Goal: Task Accomplishment & Management: Manage account settings

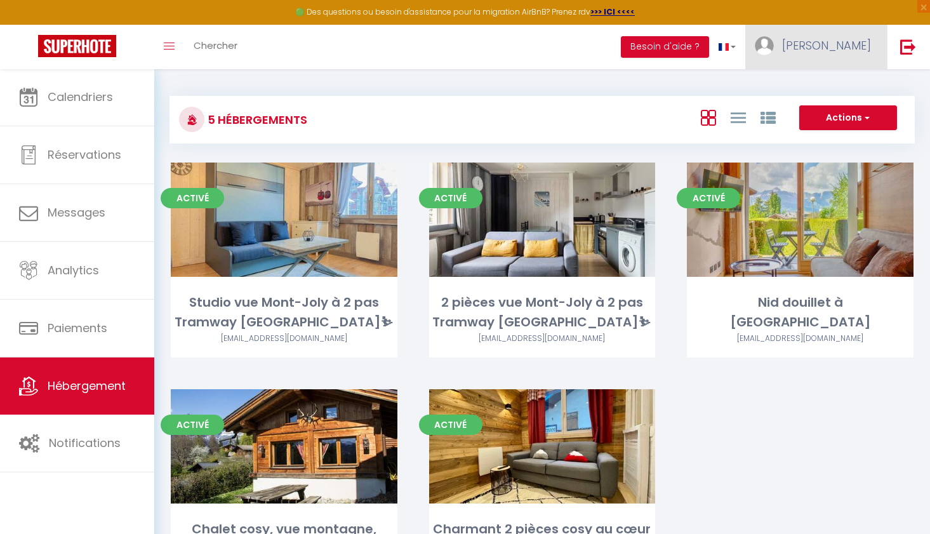
click at [824, 49] on link "[PERSON_NAME]" at bounding box center [817, 47] width 142 height 44
click at [825, 86] on link "Paramètres" at bounding box center [836, 88] width 94 height 22
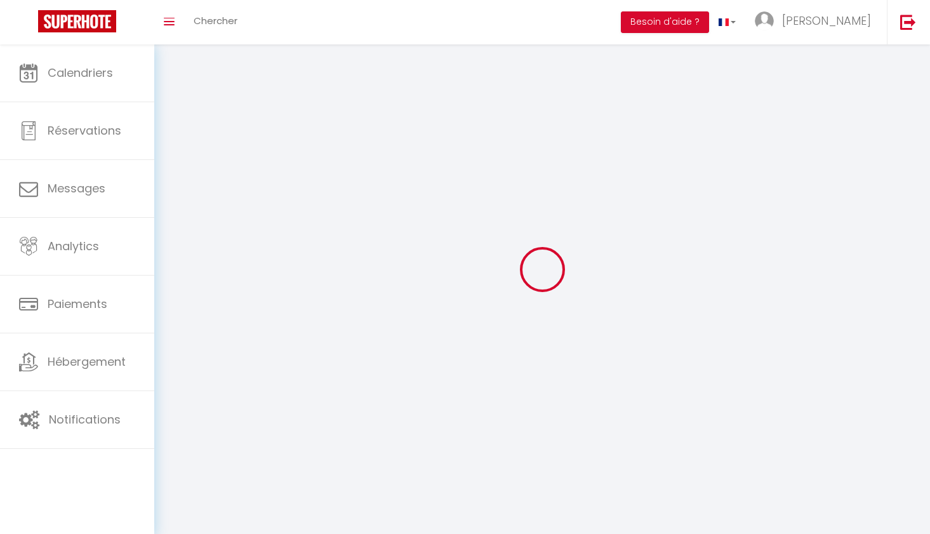
type input "[PERSON_NAME]"
type input "[PERSON_NAME][DEMOGRAPHIC_DATA]"
type input "[PHONE_NUMBER]"
type input "200 CHEMIN D'ANTERNE"
type input "74170"
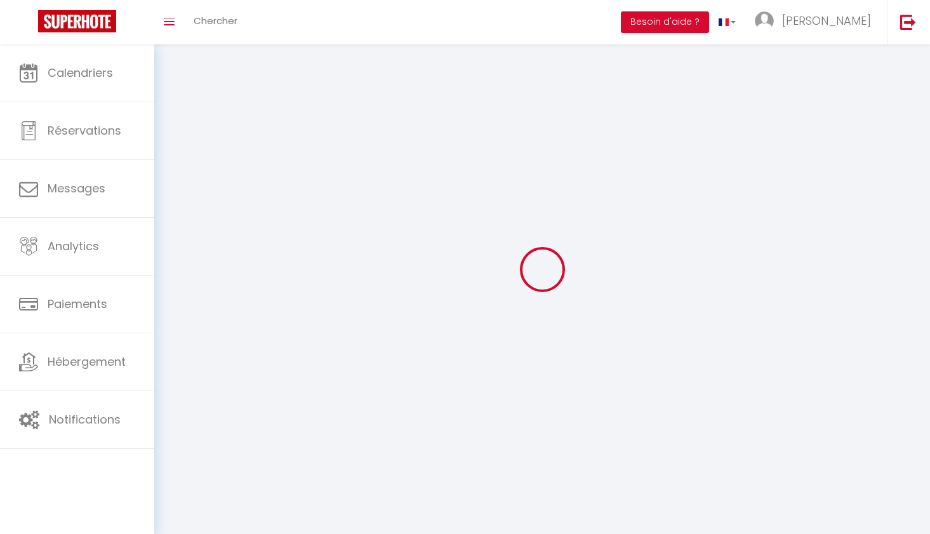
type input "[GEOGRAPHIC_DATA]"
type input "aPlTSYBDraAJ4d0V65CJPxwxI"
type input "TlQeiQoG6N6RBotAQDjvO7CZm"
type input "[URL][DOMAIN_NAME]"
select select "1"
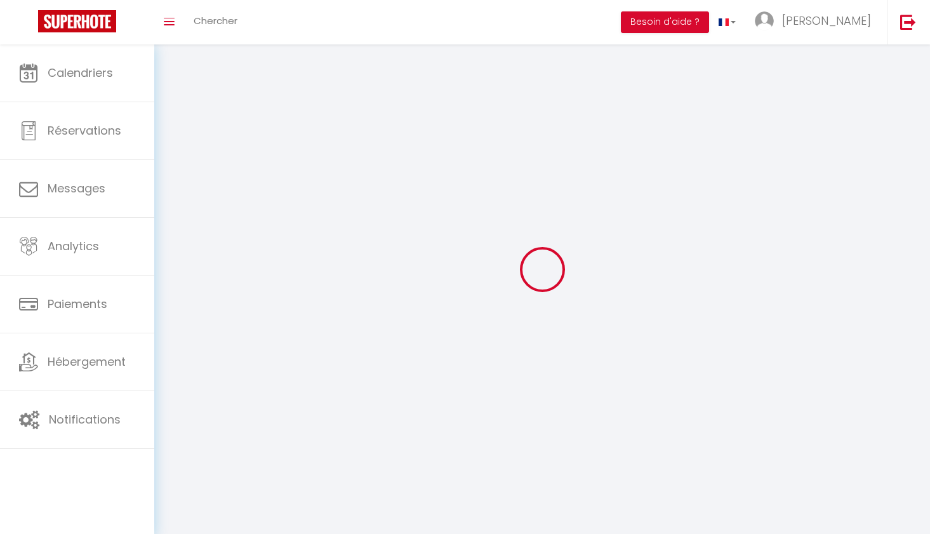
select select "28"
select select "fr"
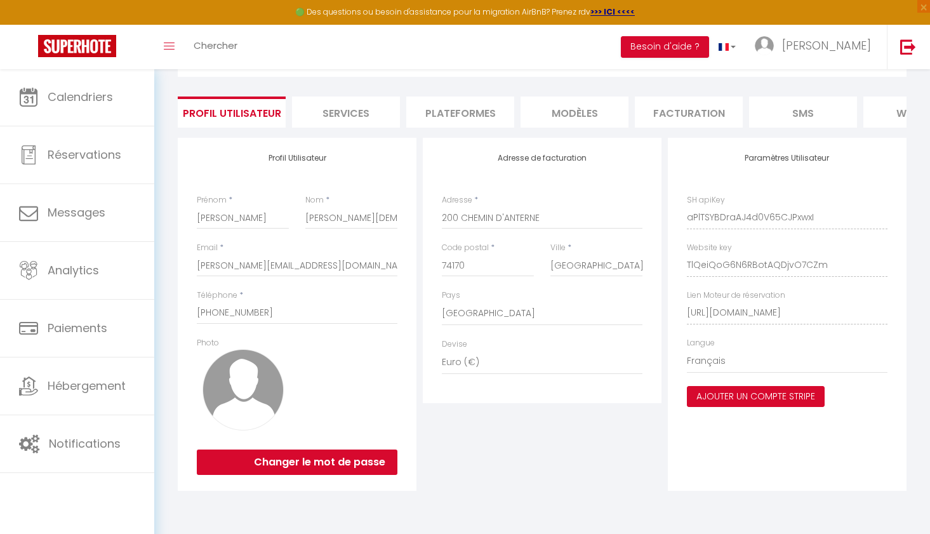
scroll to position [69, 0]
click at [742, 396] on button "Ajouter un compte Stripe" at bounding box center [756, 397] width 138 height 22
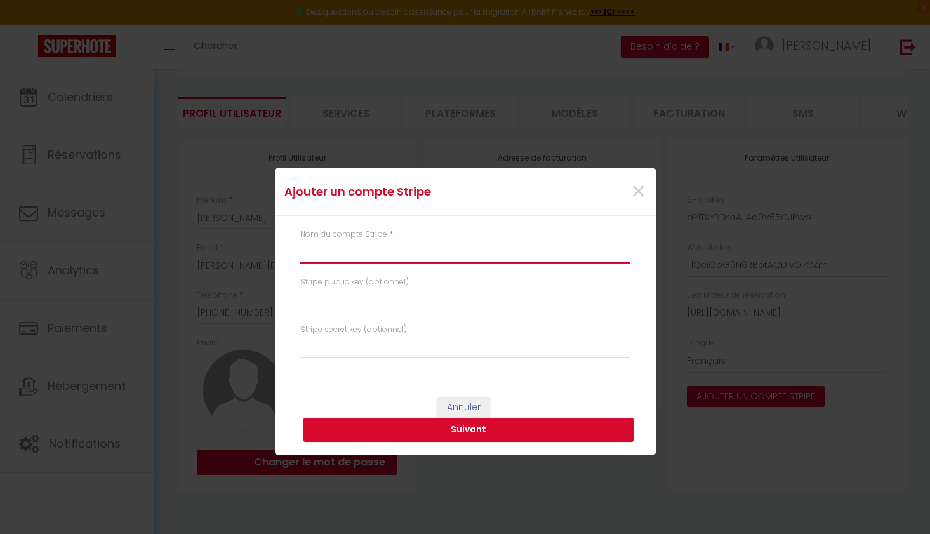
click at [405, 257] on input "text" at bounding box center [465, 252] width 330 height 23
click at [302, 253] on input "BRASSERIE" at bounding box center [465, 252] width 330 height 23
type input "STRIPE BRASSERIE"
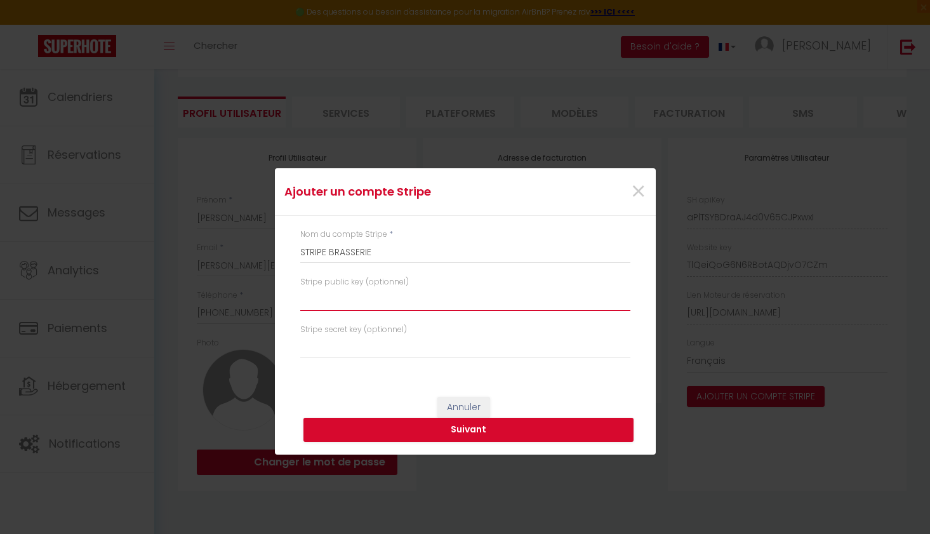
click at [326, 305] on input "text" at bounding box center [465, 299] width 330 height 23
paste input "pk_live_51SFLSvQMXVBCVZibVXNvf3xOQPxfq9HSFwUsYQUUI9PL1rbGxmOhsTc6fMzyY7arEK4TMn…"
type input "pk_live_51SFLSvQMXVBCVZibVXNvf3xOQPxfq9HSFwUsYQUUI9PL1rbGxmOhsTc6fMzyY7arEK4TMn…"
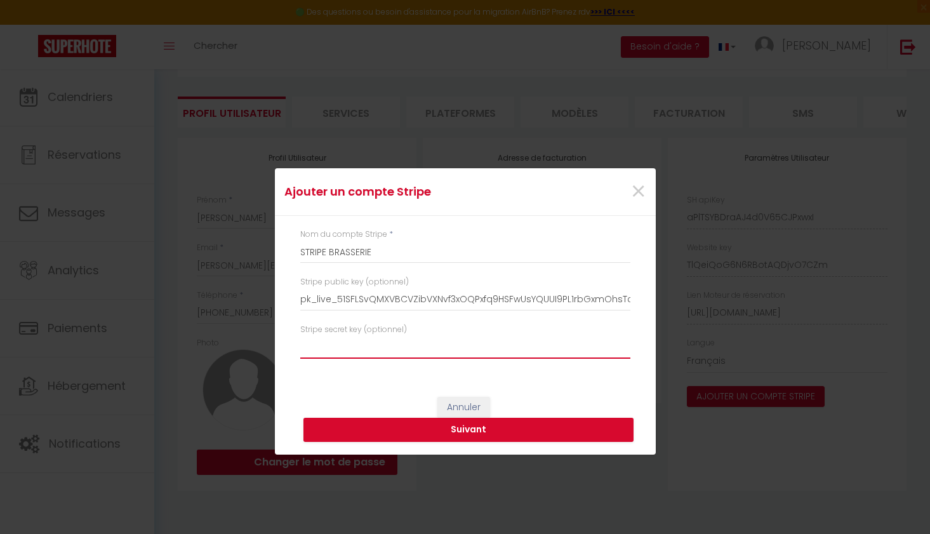
click at [415, 346] on input "text" at bounding box center [465, 347] width 330 height 23
paste input "sk_live_51SFLSvQMXVBCVZibCaqkh9fQc9qITRK2cRpzFRM5RhAWNDELenB63aVAoFE6OeAijeXWUW…"
type input "sk_live_51SFLSvQMXVBCVZibCaqkh9fQc9qITRK2cRpzFRM5RhAWNDELenB63aVAoFE6OeAijeXWUW…"
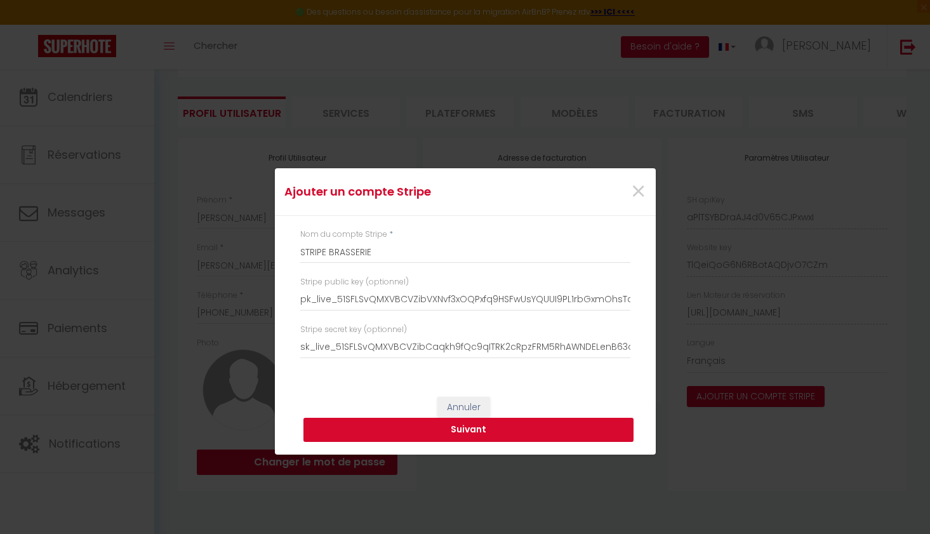
click at [441, 425] on button "Suivant" at bounding box center [469, 430] width 330 height 24
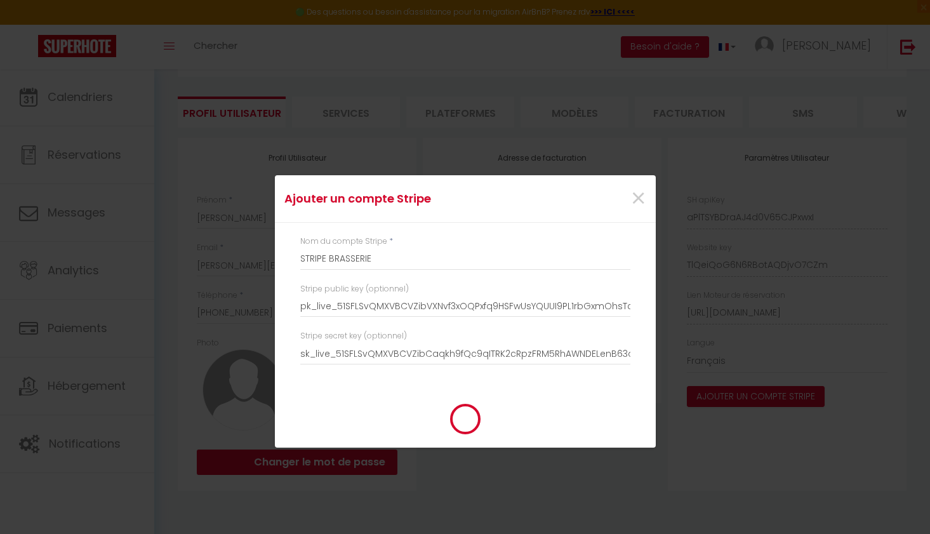
type input "STRIPE BRASSERIE"
type input "pk_live_51SFLSvQMXVBCVZibVXNvf3xOQPxfq9HSFwUsYQUUI9PL1rbGxmOhsTc6fMzyY7arEK4TMn…"
type input "sk_live_51SFLSvQMXVBCVZibCaqkh9fQc9qITRK2cRpzFRM5RhAWNDELenB63aVAoFE6OeAijeXWUW…"
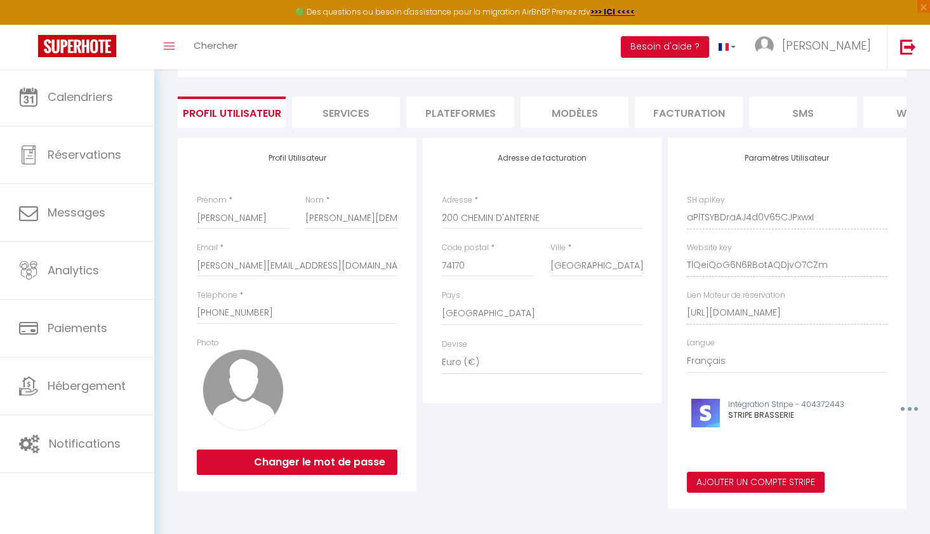
click at [79, 393] on div "Ajouter un compte Stripe × Nom du compte Stripe * STRIPE BRASSERIE Stripe publi…" at bounding box center [465, 267] width 930 height 534
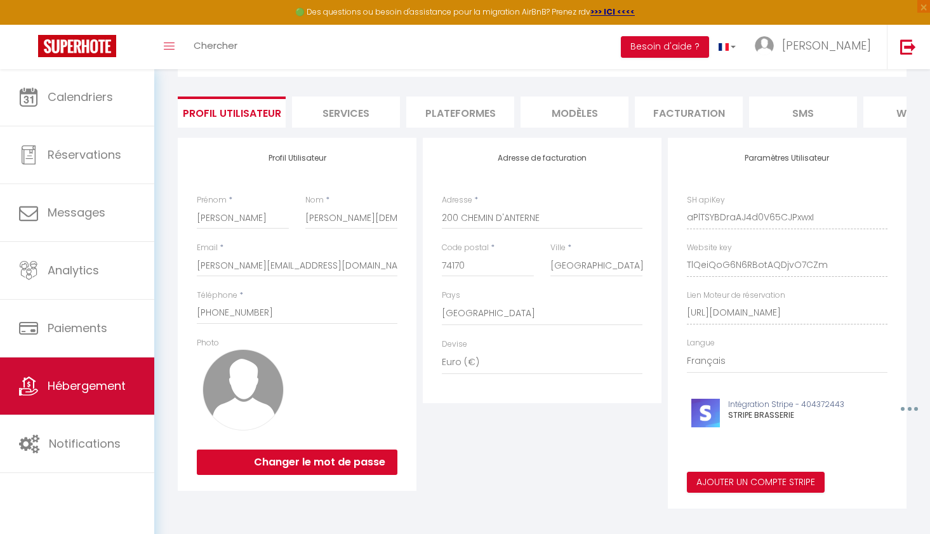
click at [79, 386] on span "Hébergement" at bounding box center [87, 386] width 78 height 16
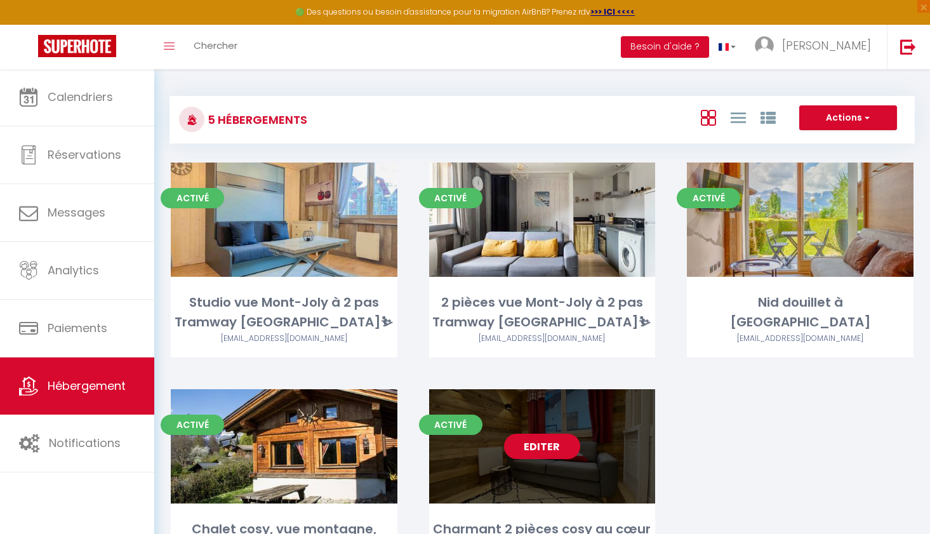
click at [554, 454] on link "Editer" at bounding box center [542, 446] width 76 height 25
select select "3"
select select "2"
select select "1"
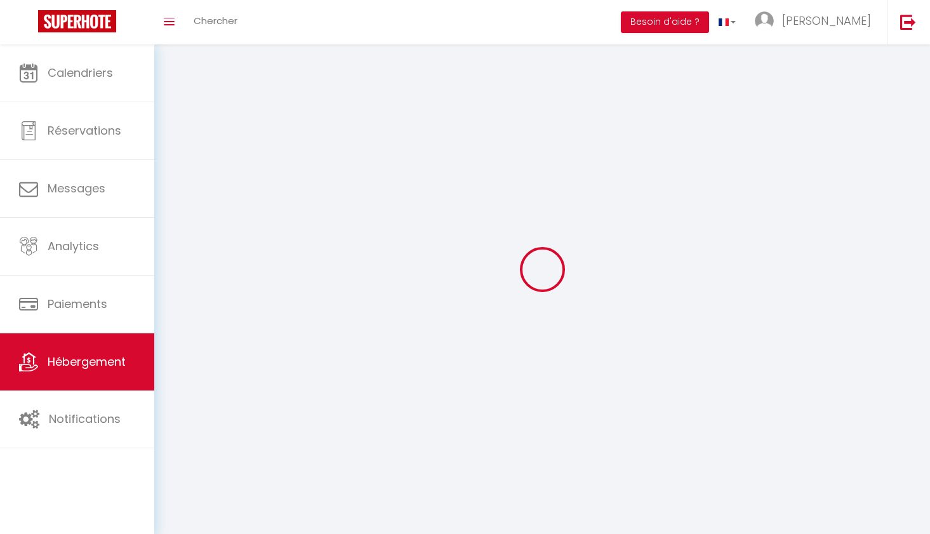
select select
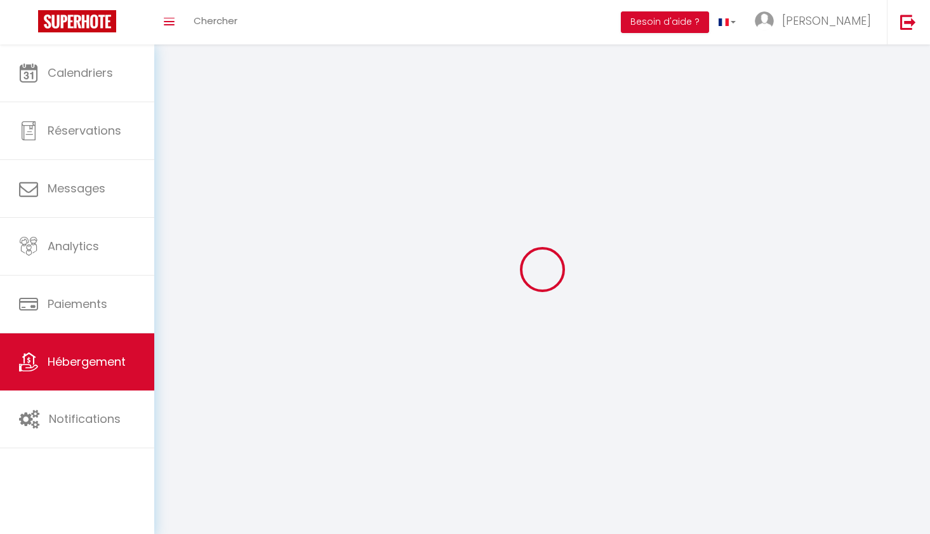
select select
checkbox input "false"
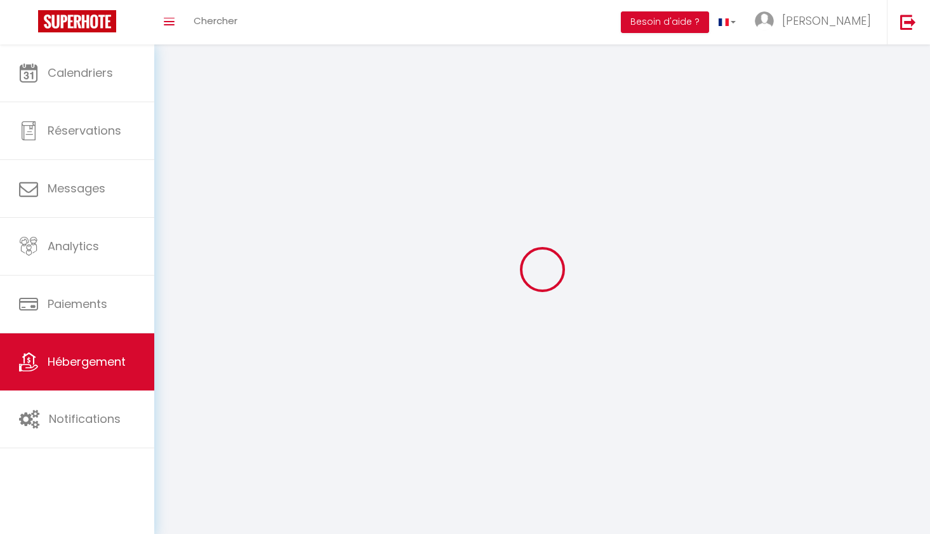
select select
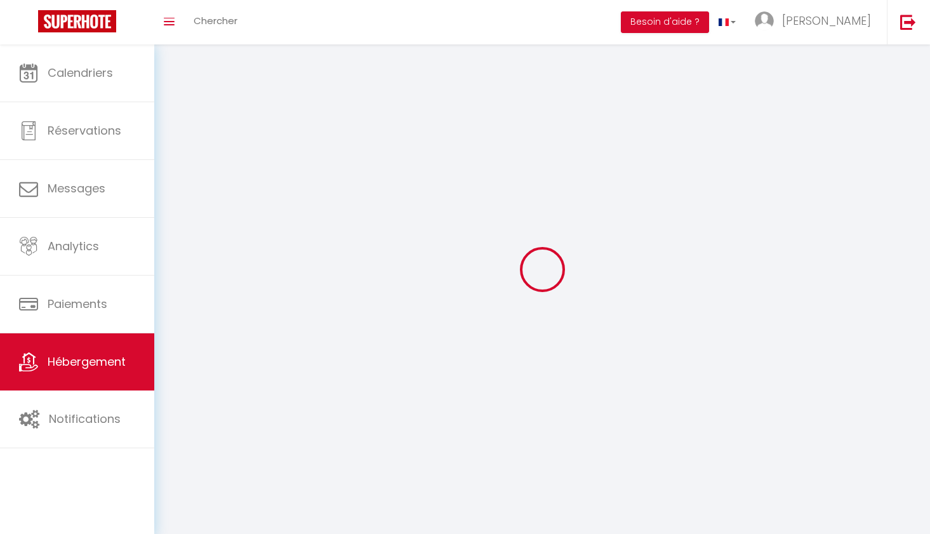
select select
checkbox input "false"
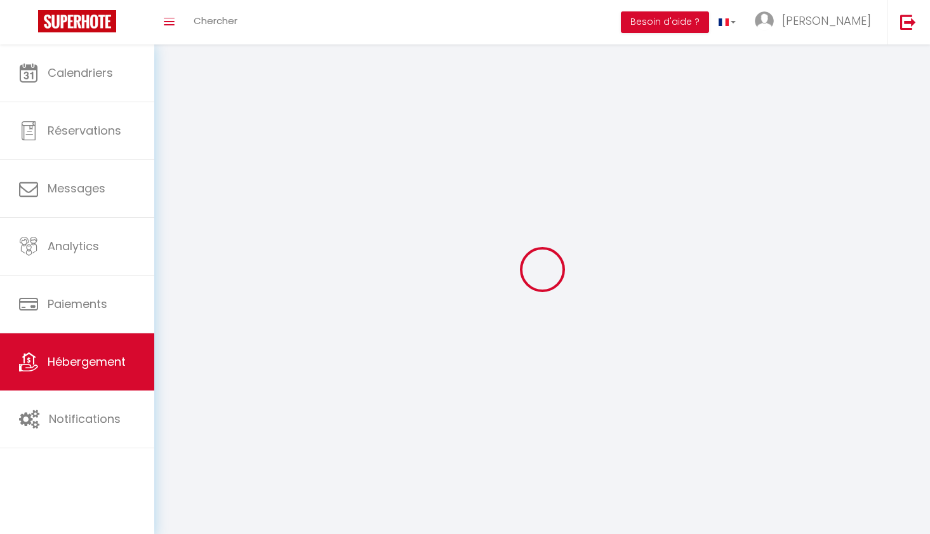
checkbox input "false"
select select
select select "1"
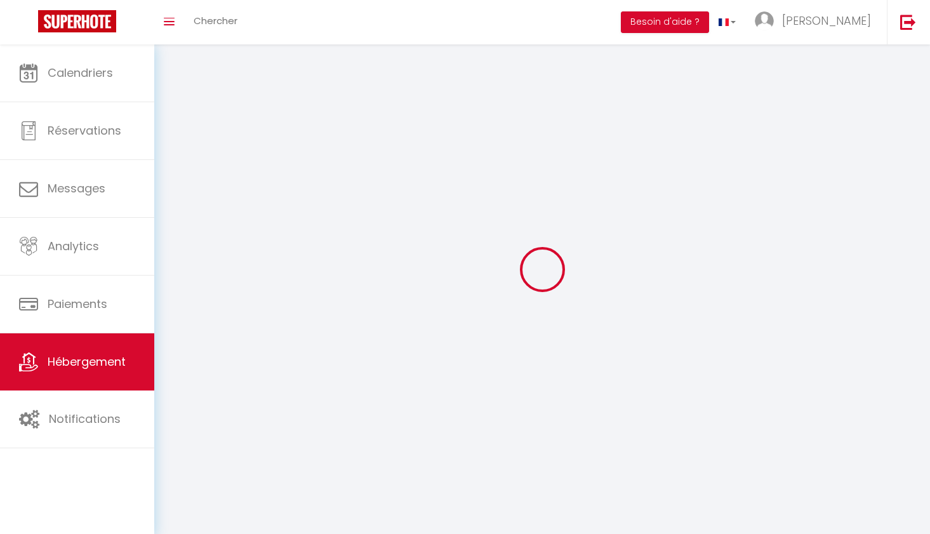
select select
select select "28"
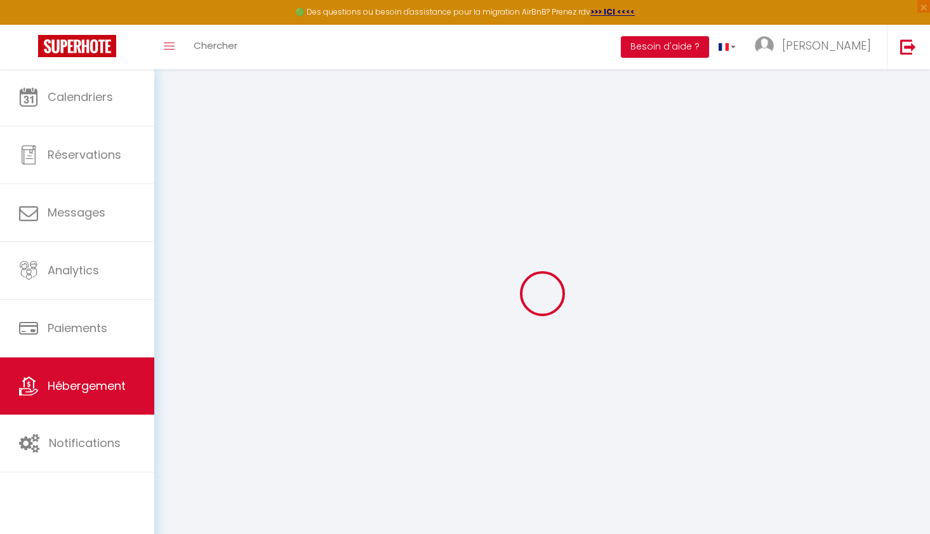
select select
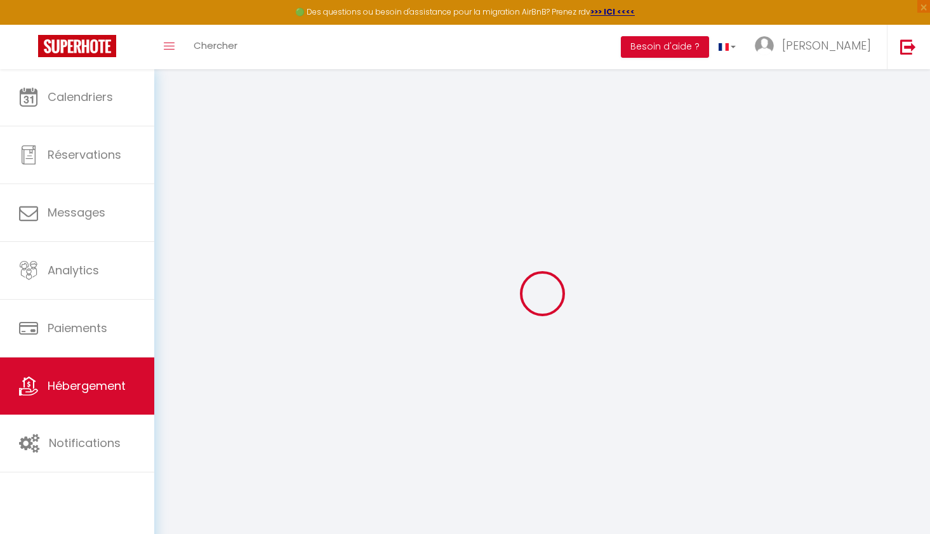
select select
checkbox input "false"
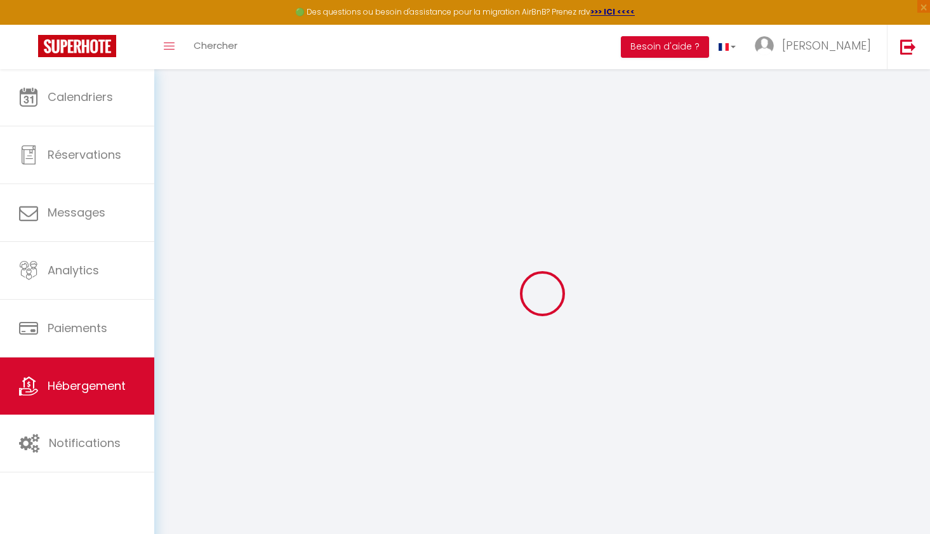
select select
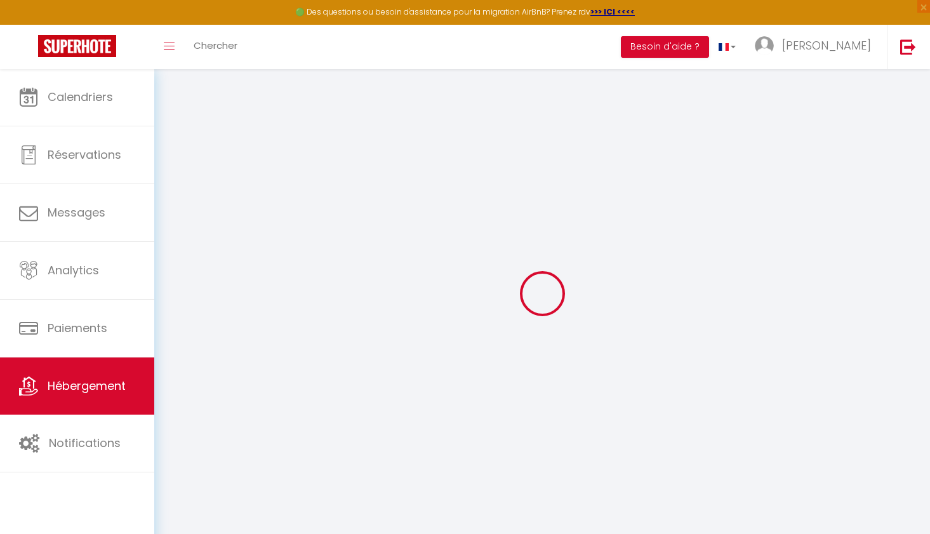
select select
checkbox input "false"
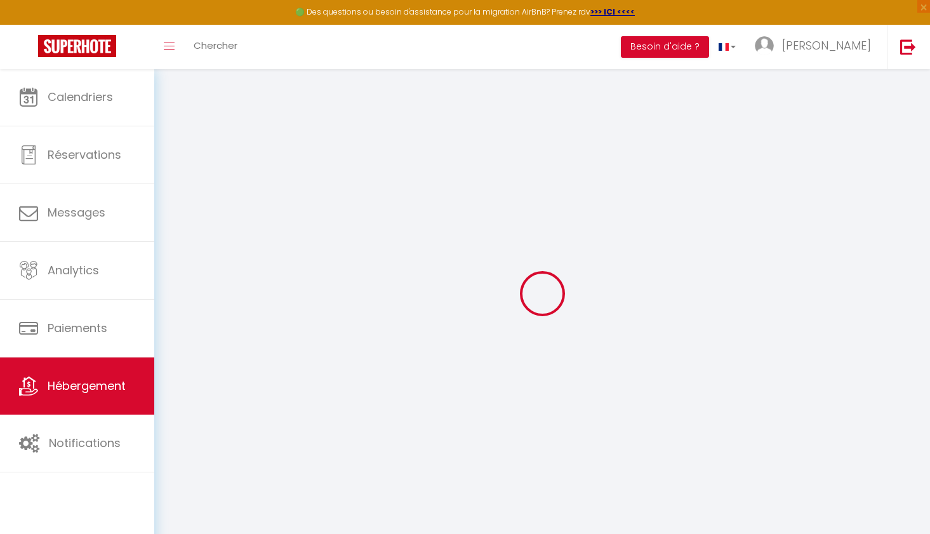
checkbox input "false"
select select
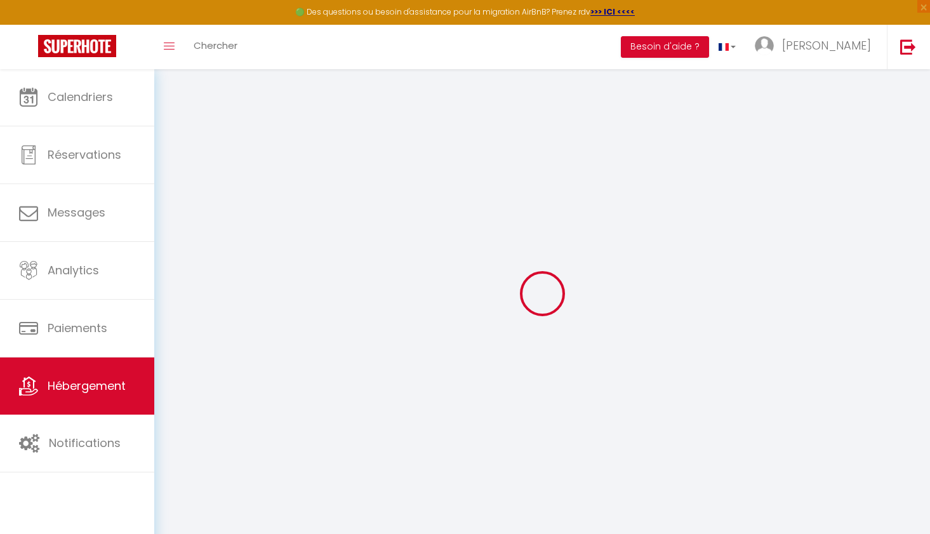
select select
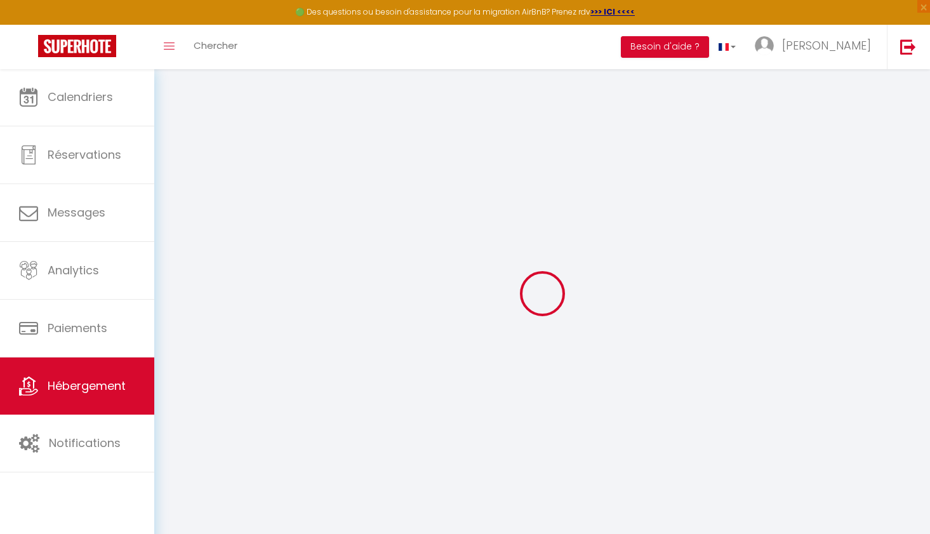
checkbox input "false"
select select
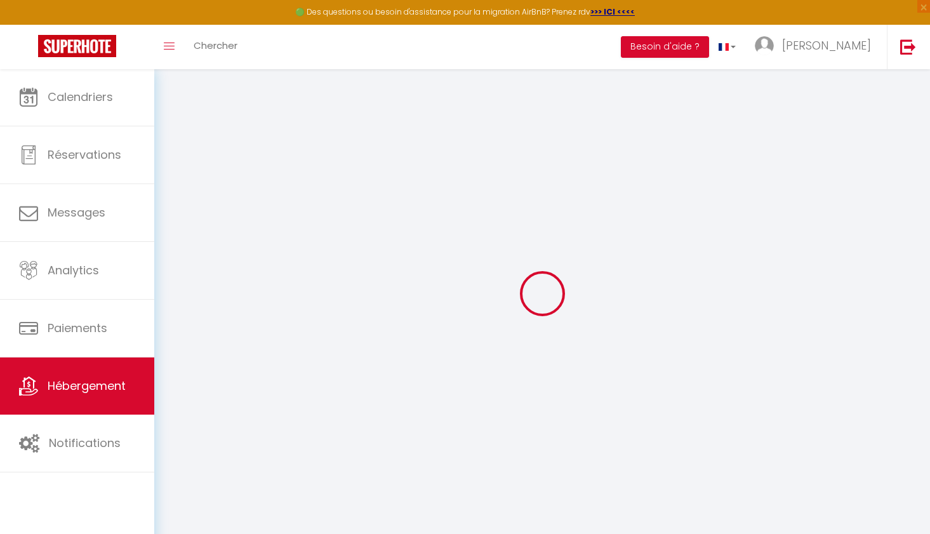
select select
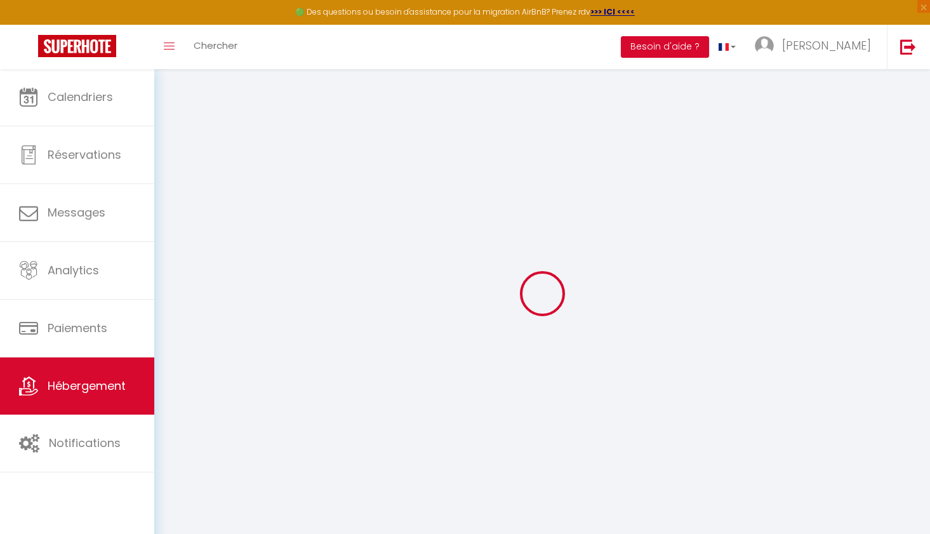
select select
checkbox input "false"
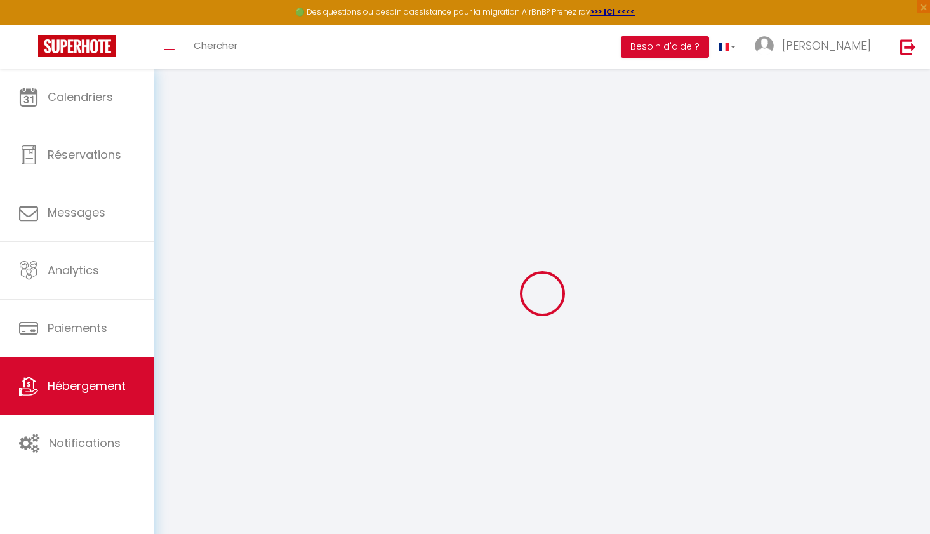
checkbox input "false"
select select
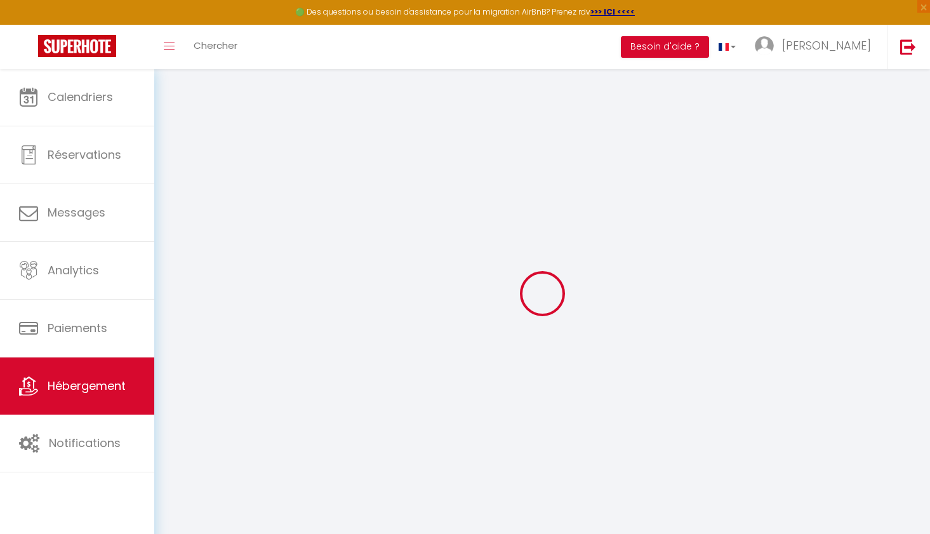
select select
checkbox input "false"
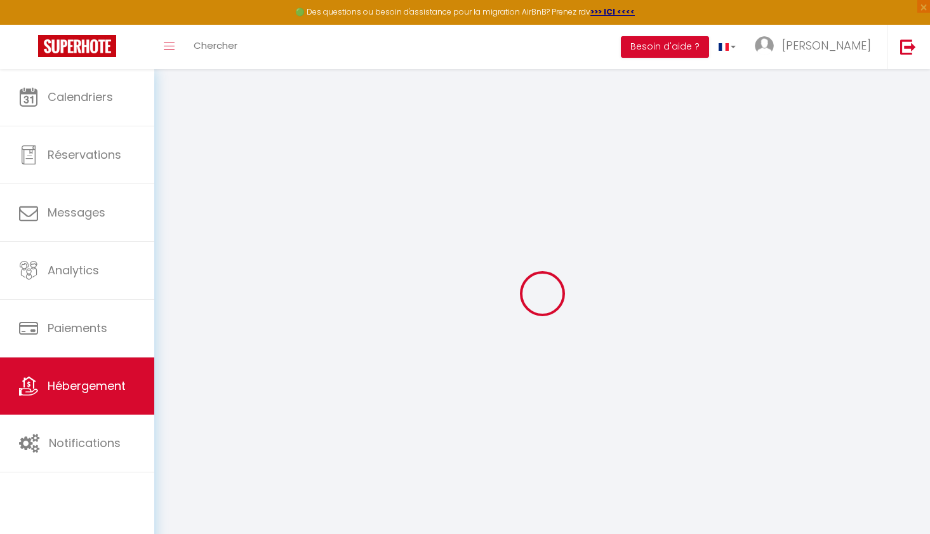
checkbox input "false"
select select
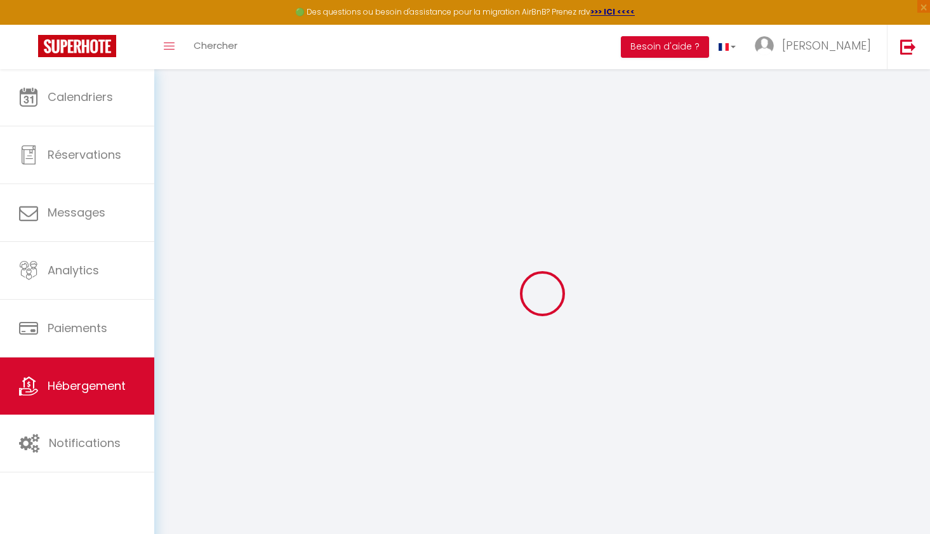
type input "Charmant 2 pièces cosy au cœur de [GEOGRAPHIC_DATA]❣️"
type input "80"
type input "50"
select select
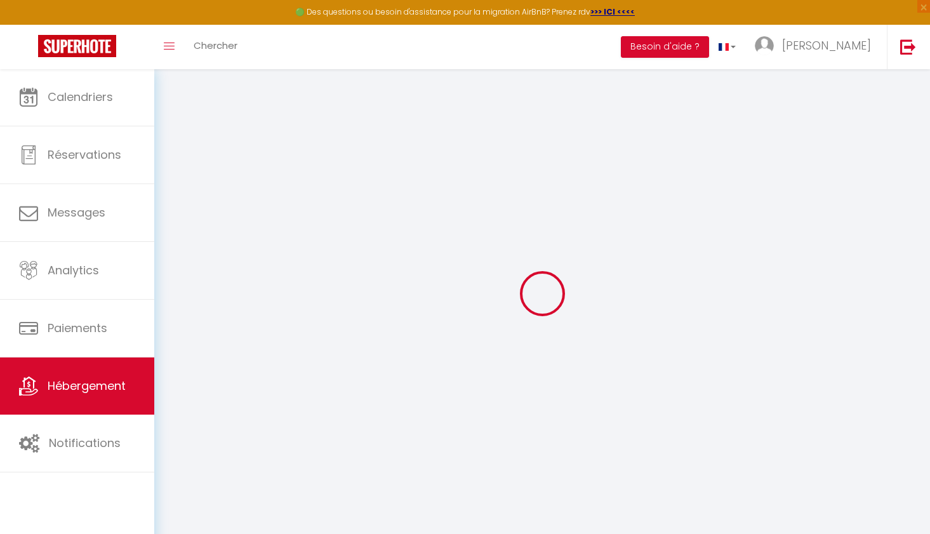
select select
type input "[STREET_ADDRESS]"
type input "74170"
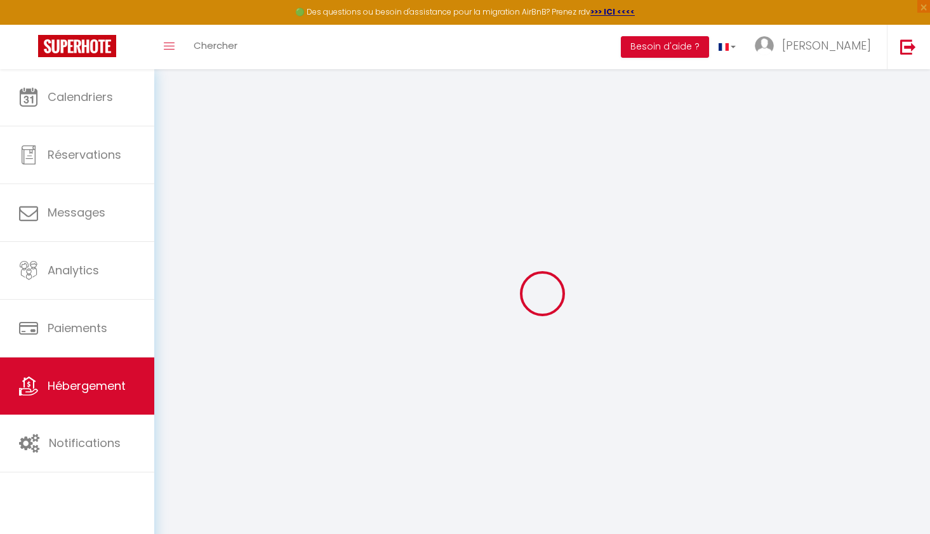
type input "[GEOGRAPHIC_DATA]"
type input "[PERSON_NAME][EMAIL_ADDRESS][DOMAIN_NAME]"
select select
checkbox input "false"
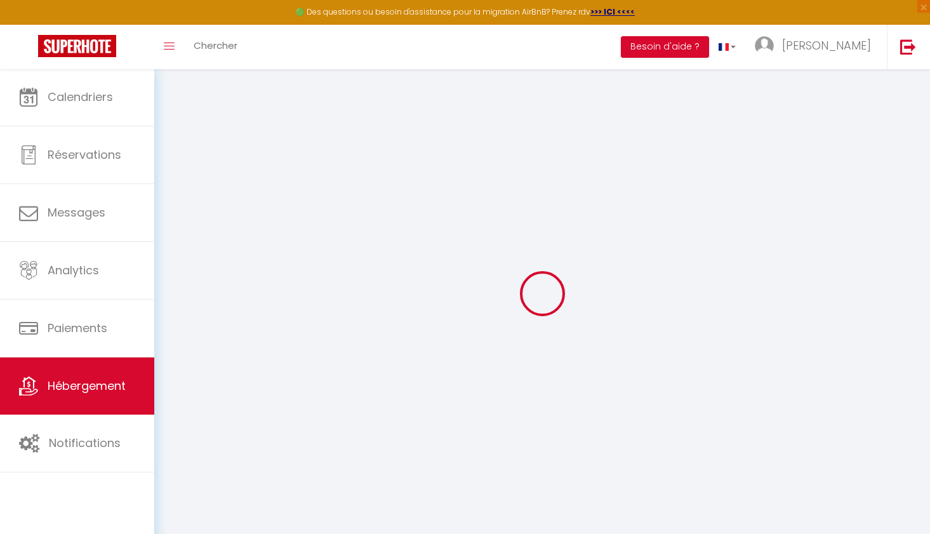
checkbox input "false"
type input "0"
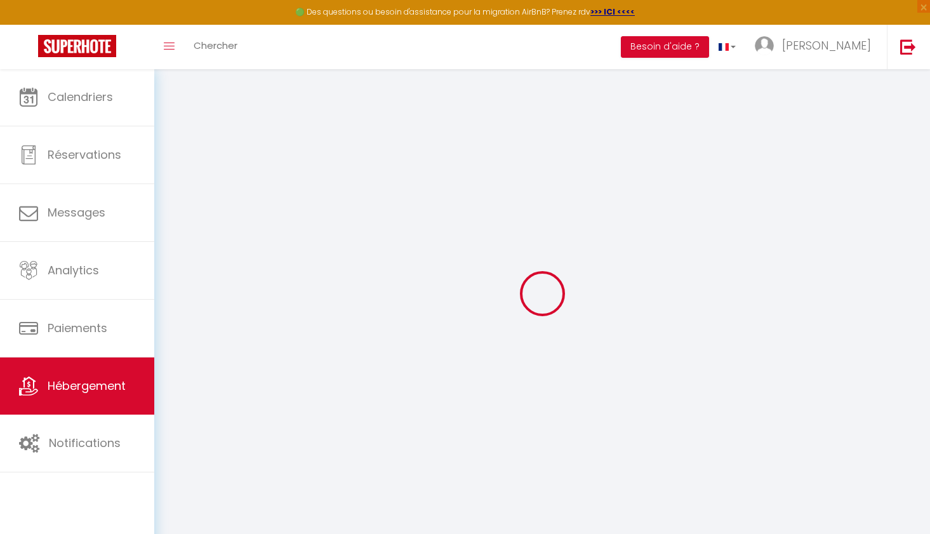
type input "0"
select select
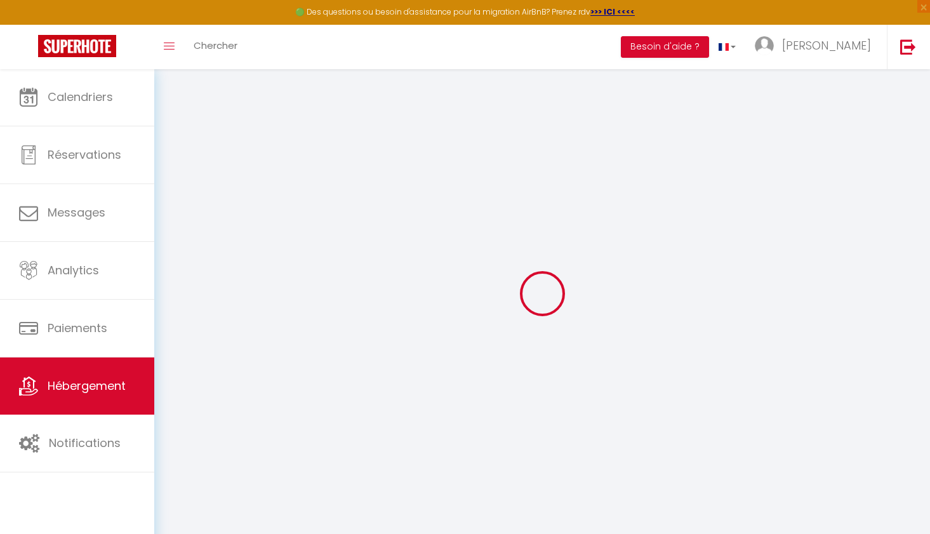
select select
checkbox input "false"
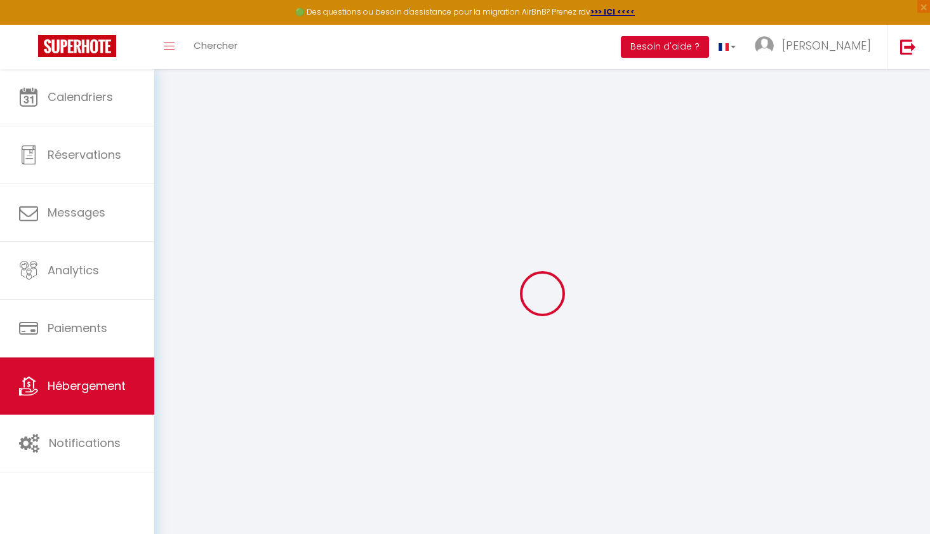
checkbox input "false"
select select "53199"
select select
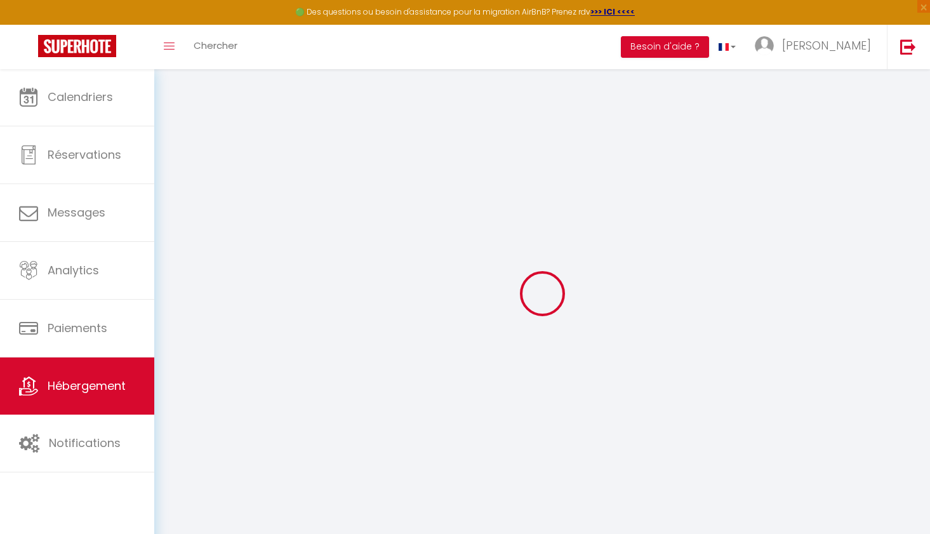
select select
checkbox input "false"
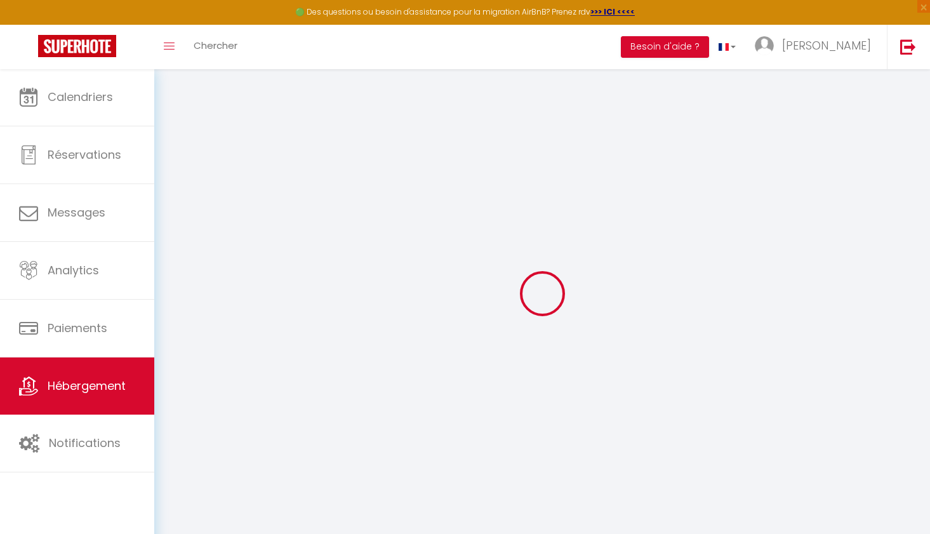
checkbox input "false"
select select
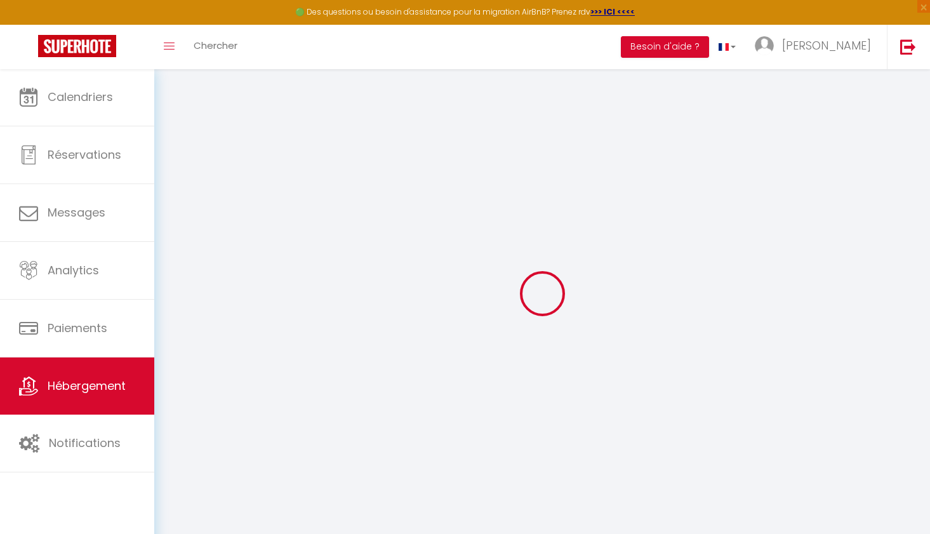
select select
checkbox input "false"
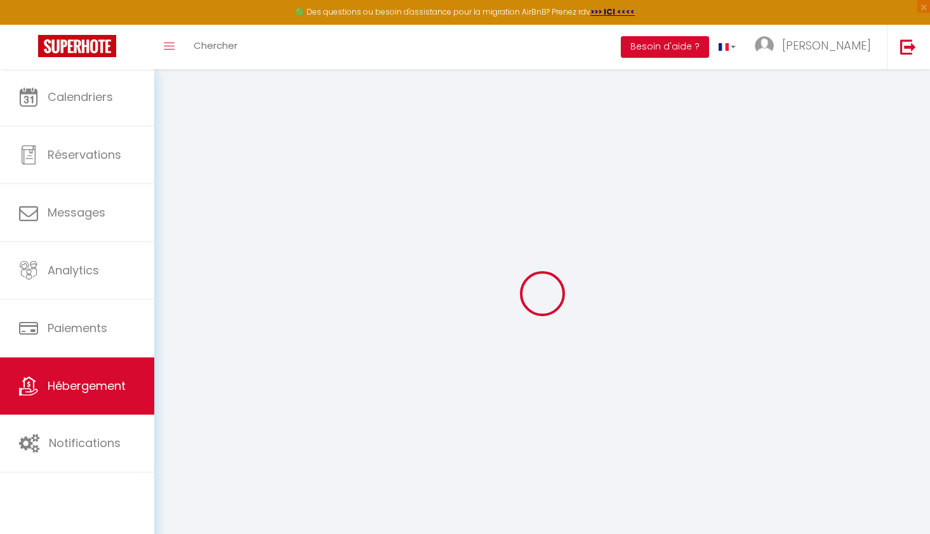
checkbox input "false"
select select "16:00"
select select "23:45"
select select "10:00"
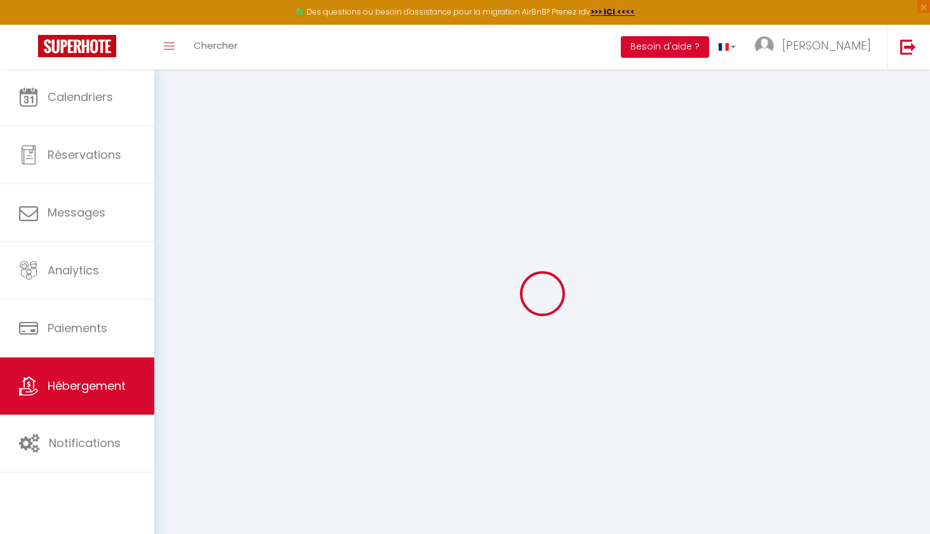
select select "30"
select select "120"
select select
checkbox input "false"
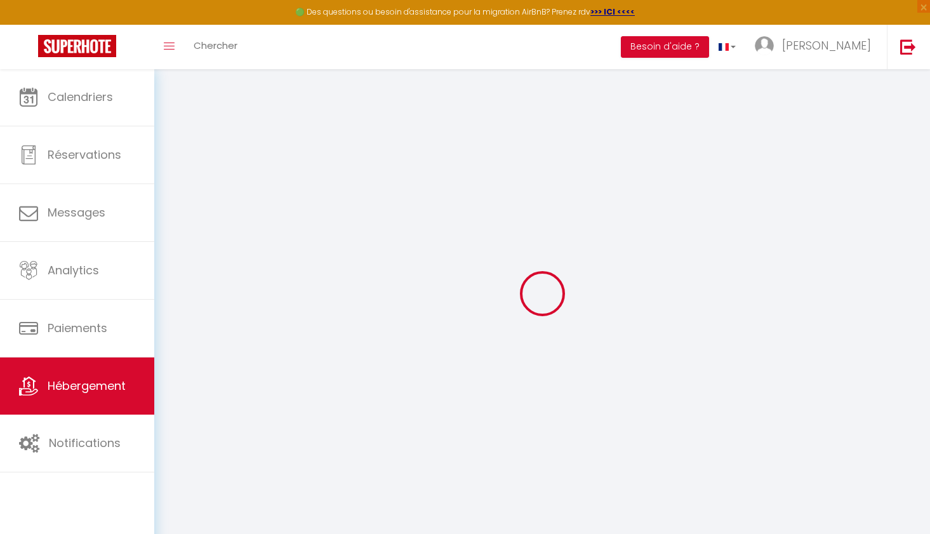
checkbox input "false"
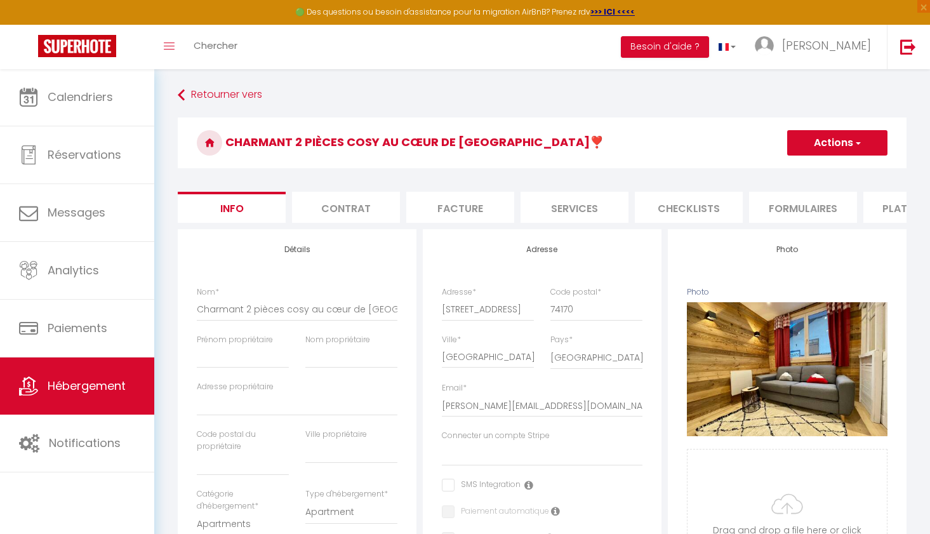
select select
checkbox input "false"
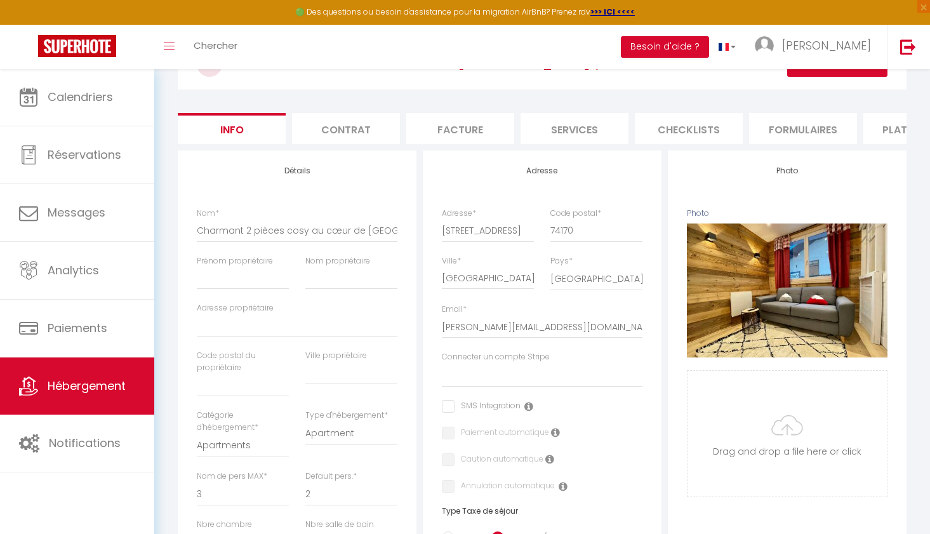
scroll to position [81, 0]
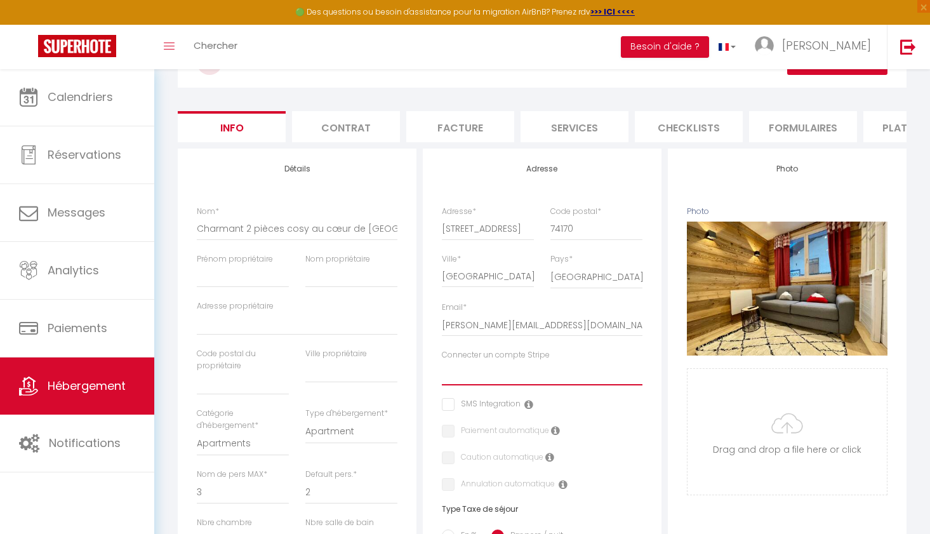
select select "16272"
checkbox input "false"
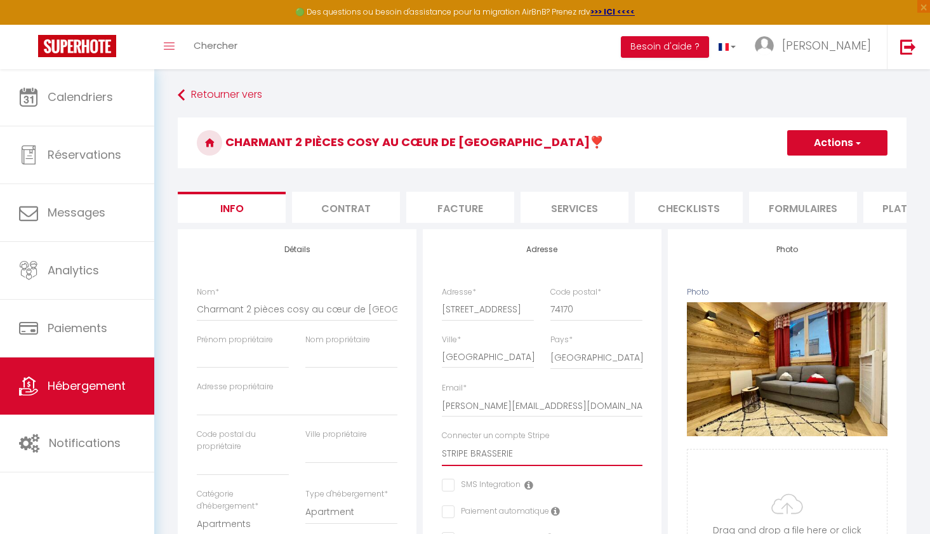
scroll to position [0, 0]
click at [831, 152] on button "Actions" at bounding box center [837, 142] width 100 height 25
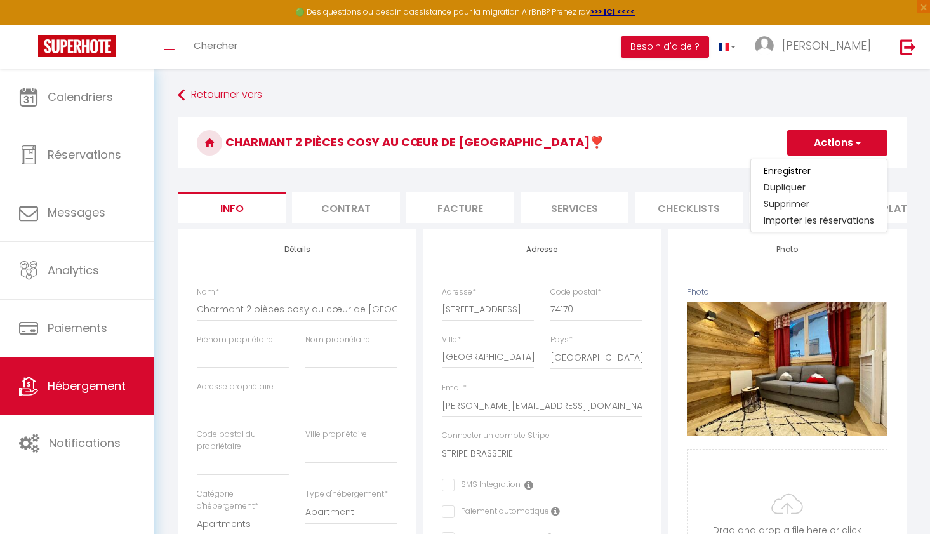
click at [797, 170] on input "Enregistrer" at bounding box center [787, 170] width 47 height 13
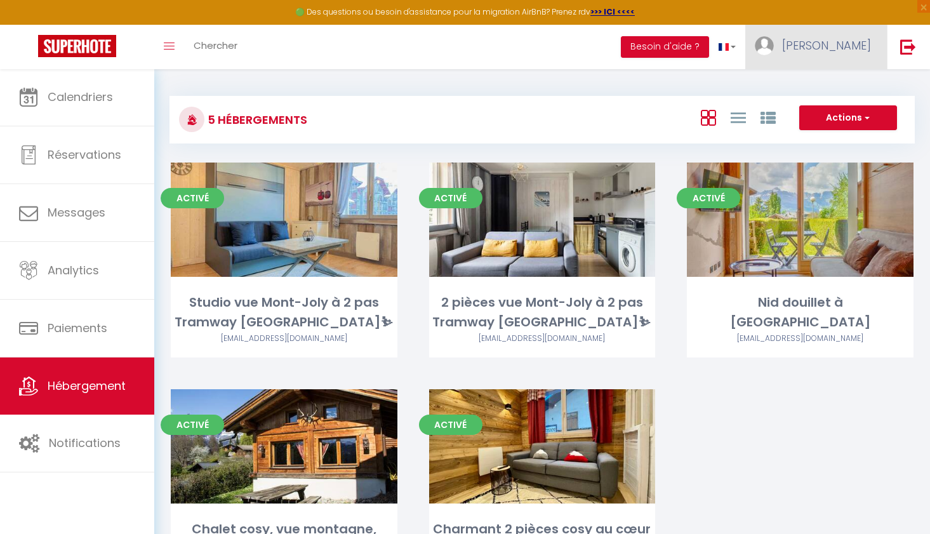
click at [838, 47] on span "[PERSON_NAME]" at bounding box center [826, 45] width 89 height 16
click at [836, 88] on link "Paramètres" at bounding box center [836, 88] width 94 height 22
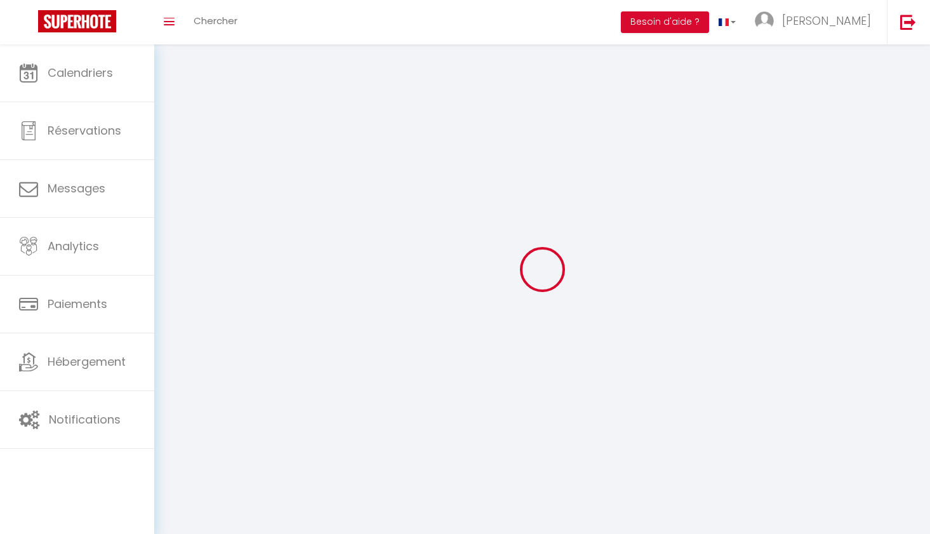
select select
type input "[PERSON_NAME]"
type input "[PERSON_NAME][DEMOGRAPHIC_DATA]"
type input "[PHONE_NUMBER]"
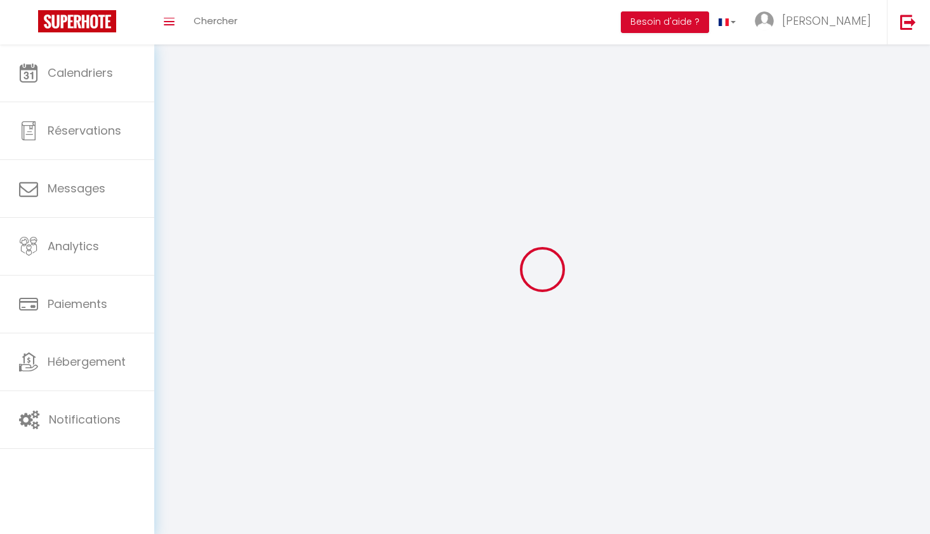
type input "200 CHEMIN D'ANTERNE"
type input "74170"
type input "[GEOGRAPHIC_DATA]"
type input "aPlTSYBDraAJ4d0V65CJPxwxI"
type input "TlQeiQoG6N6RBotAQDjvO7CZm"
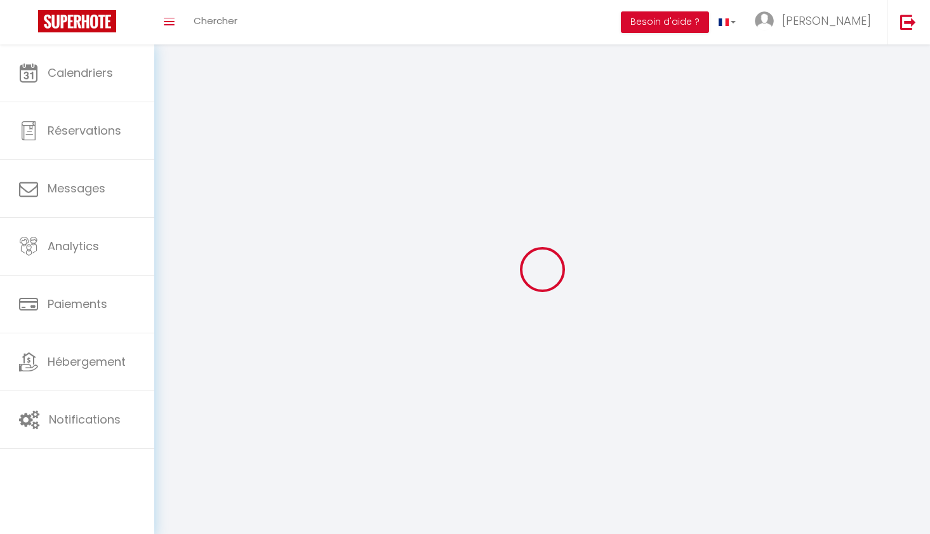
type input "aPlTSYBDraAJ4d0V65CJPxwxI"
type input "TlQeiQoG6N6RBotAQDjvO7CZm"
type input "[URL][DOMAIN_NAME]"
select select "28"
select select "fr"
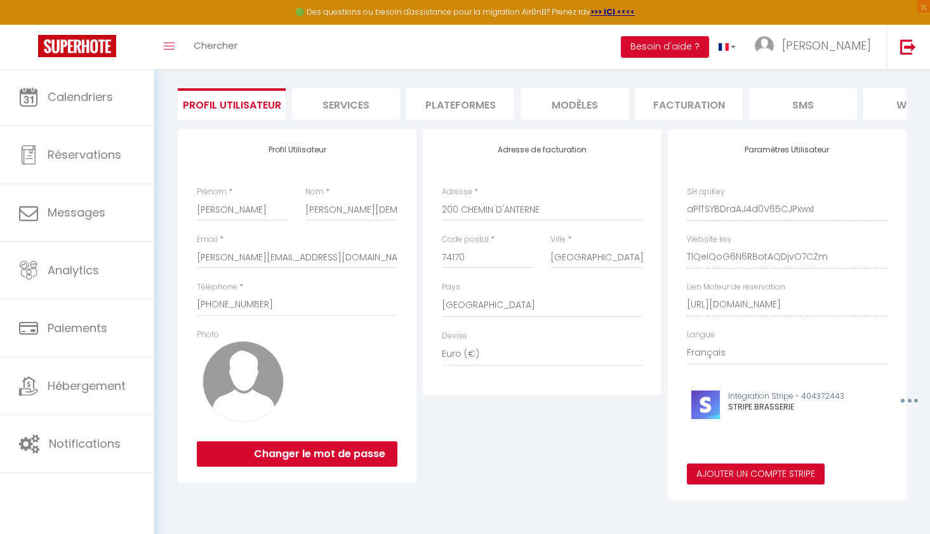
scroll to position [76, 0]
click at [727, 475] on button "Ajouter un compte Stripe" at bounding box center [756, 475] width 138 height 22
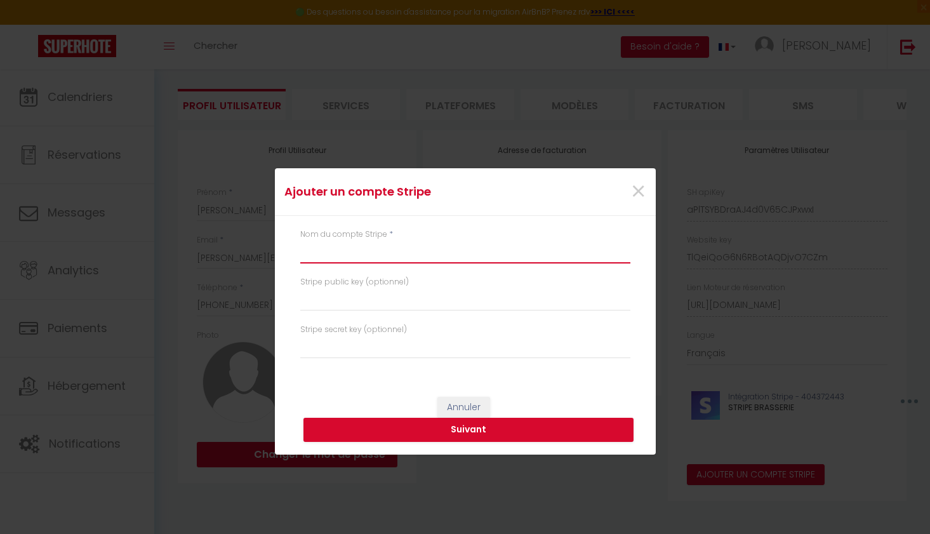
click at [377, 252] on input "text" at bounding box center [465, 252] width 330 height 23
type input "STRIPE CHALET"
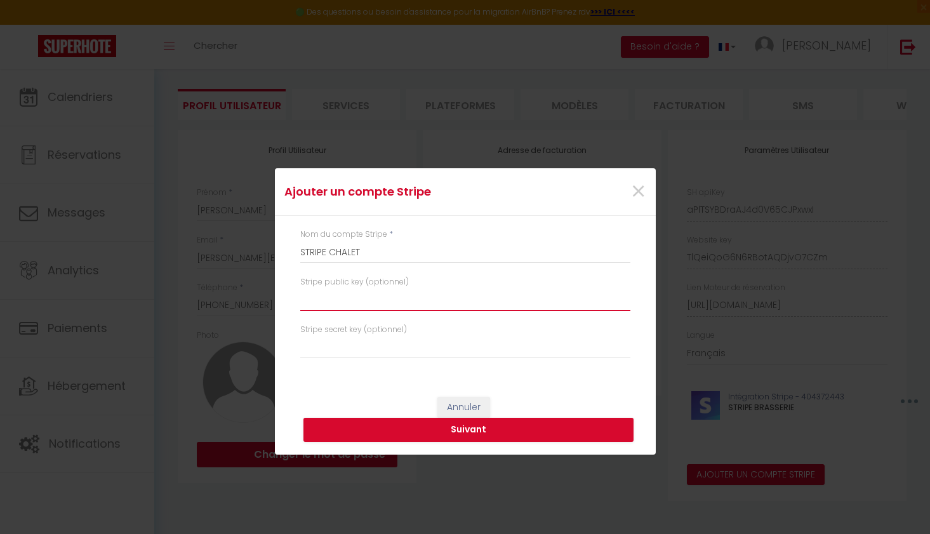
click at [390, 300] on input "text" at bounding box center [465, 299] width 330 height 23
paste input "pk_live_51SGmz03nxuxj2ubAFIoC5JWOCCwEczdhdl4068VTDFnzfpmOHGSjwCuJjFiBEIXUZ3ZHRy…"
type input "pk_live_51SGmz03nxuxj2ubAFIoC5JWOCCwEczdhdl4068VTDFnzfpmOHGSjwCuJjFiBEIXUZ3ZHRy…"
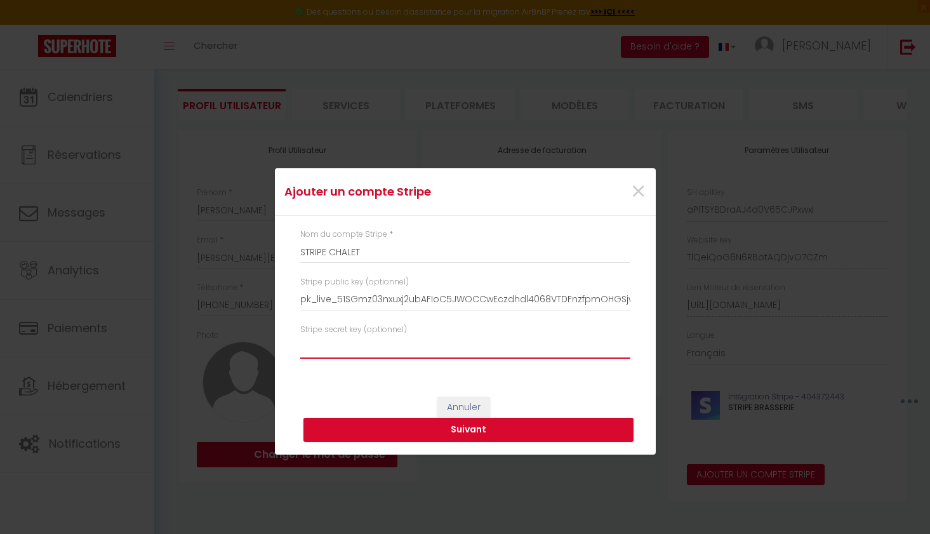
click at [323, 347] on input "text" at bounding box center [465, 347] width 330 height 23
paste input "sk_live_51SGmz03nxuxj2ubA3cVPXkzpTESK9xSWqPGpsdcjJpeTJ19q4TQSIecDwey1zoxwhSprYu…"
type input "sk_live_51SGmz03nxuxj2ubA3cVPXkzpTESK9xSWqPGpsdcjJpeTJ19q4TQSIecDwey1zoxwhSprYu…"
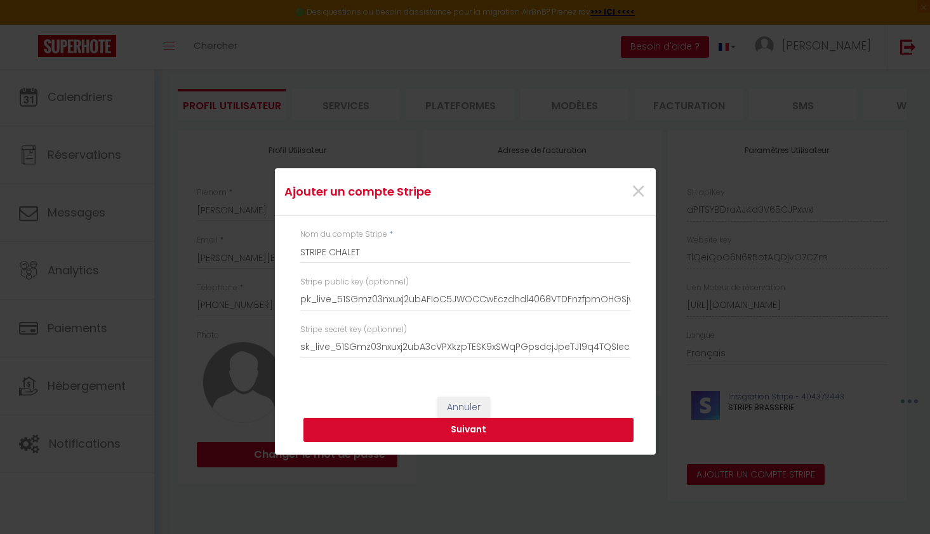
click at [423, 434] on button "Suivant" at bounding box center [469, 430] width 330 height 24
type input "STRIPE CHALET"
